Goal: Use online tool/utility: Use online tool/utility

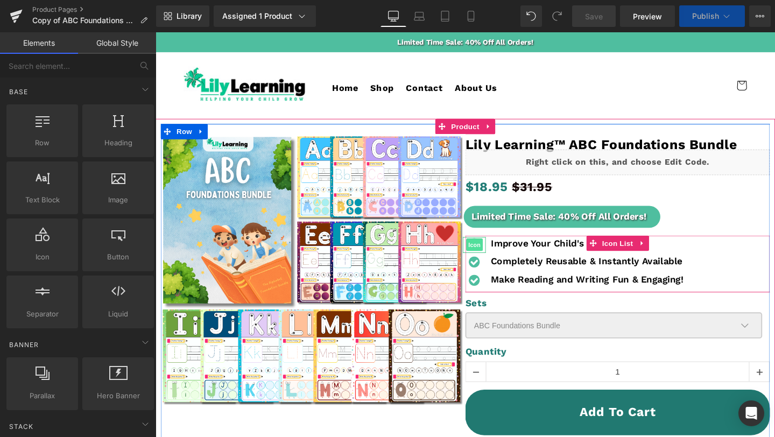
click at [491, 249] on span "Icon" at bounding box center [490, 255] width 17 height 13
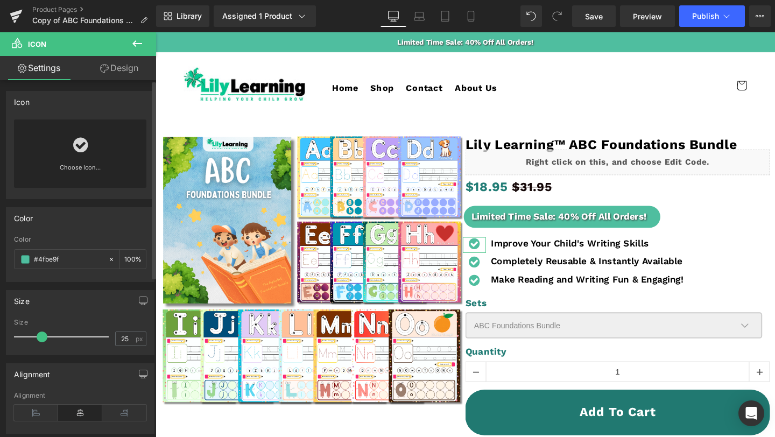
click at [78, 167] on link "Choose Icon..." at bounding box center [80, 175] width 132 height 25
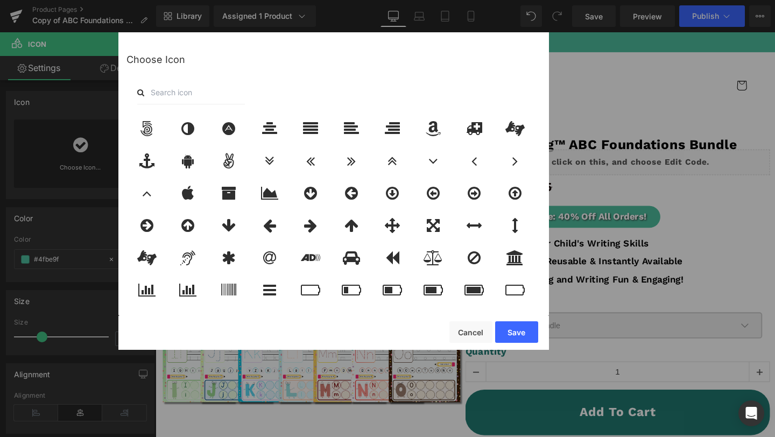
click at [198, 95] on input "text" at bounding box center [191, 93] width 108 height 24
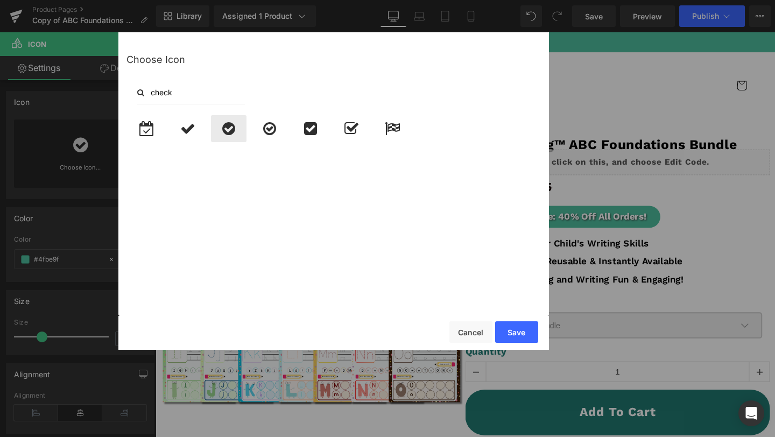
type input "check"
click at [229, 123] on icon at bounding box center [228, 128] width 13 height 15
click at [230, 135] on icon at bounding box center [228, 128] width 13 height 15
click at [238, 175] on div at bounding box center [335, 208] width 419 height 193
click at [266, 180] on div at bounding box center [335, 208] width 419 height 193
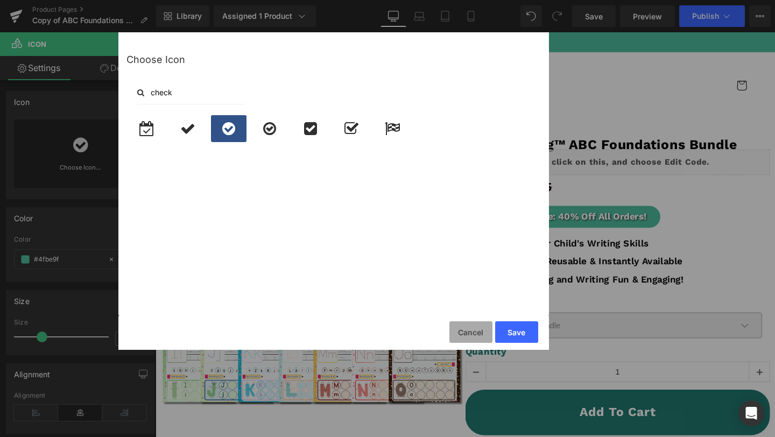
click at [467, 335] on button "Cancel" at bounding box center [470, 332] width 43 height 22
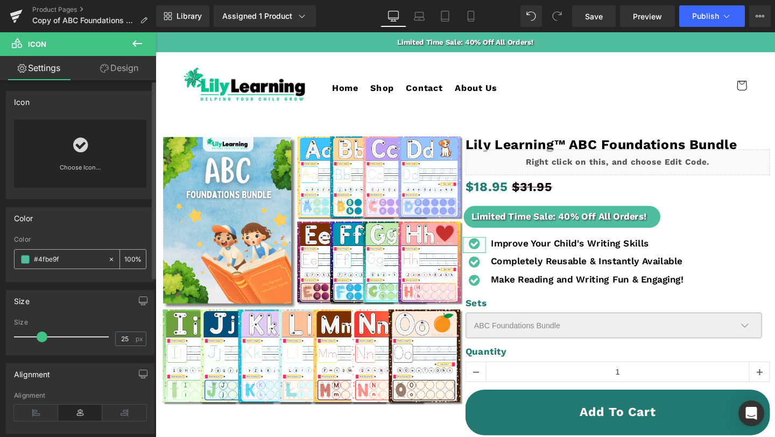
click at [74, 265] on div "#4fbe9f" at bounding box center [61, 259] width 93 height 19
click at [55, 258] on input "#4fbe9f" at bounding box center [68, 260] width 69 height 12
drag, startPoint x: 41, startPoint y: 259, endPoint x: 79, endPoint y: 259, distance: 38.2
click at [82, 259] on input "#4fbe9f" at bounding box center [68, 260] width 69 height 12
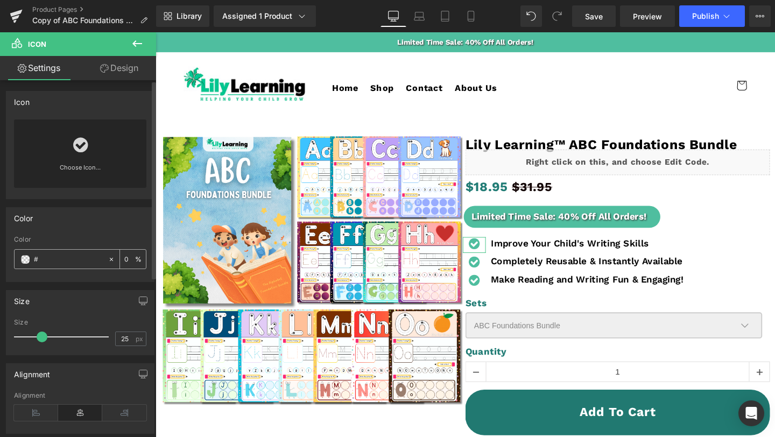
paste input "BE9C8D"
click at [99, 246] on div "Color #BE9C8D 100 %" at bounding box center [80, 259] width 132 height 46
click at [53, 261] on input "#BE9C8D" at bounding box center [68, 260] width 69 height 12
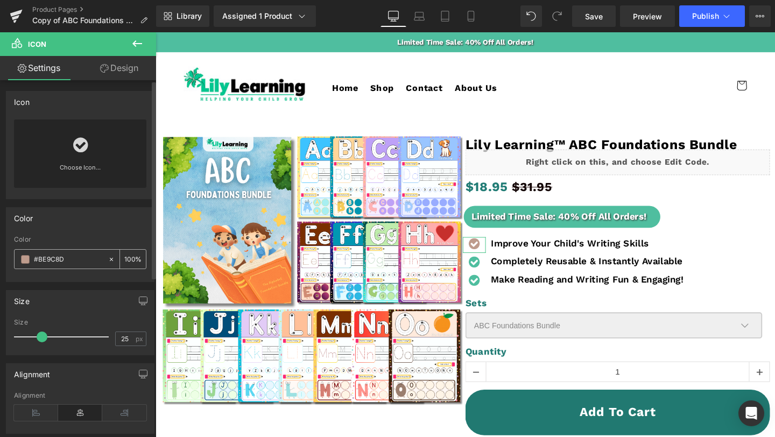
type input "#be9c8d"
click at [59, 258] on input "#be9c8d" at bounding box center [68, 260] width 69 height 12
